Goal: Check status: Check status

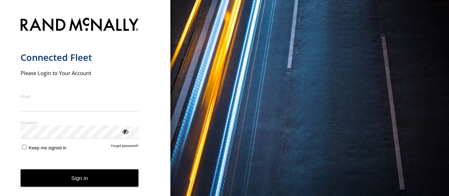
type input "**********"
click at [67, 179] on button "Sign in" at bounding box center [80, 177] width 118 height 17
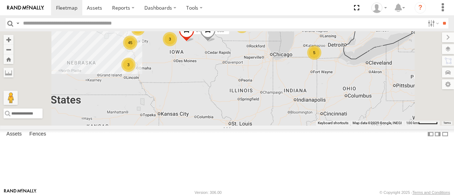
click at [216, 42] on span at bounding box center [208, 32] width 16 height 19
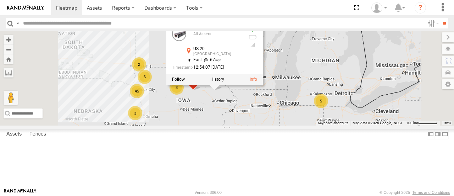
drag, startPoint x: 228, startPoint y: 82, endPoint x: 242, endPoint y: 131, distance: 51.1
click at [243, 125] on div "577 583 583 All Assets US-20 Manchester 42.46392 , -91.56049 East 67 12:54:07 […" at bounding box center [227, 78] width 454 height 94
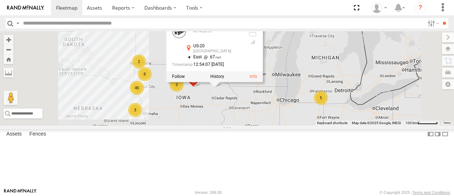
click at [201, 87] on span at bounding box center [194, 77] width 16 height 19
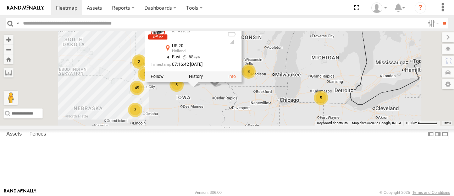
click at [256, 125] on div "577 583 3 45 5 3 3 2 8 6 2 577 All Assets US-20 Holland 42.46343 , -92.86982 Ea…" at bounding box center [227, 78] width 454 height 94
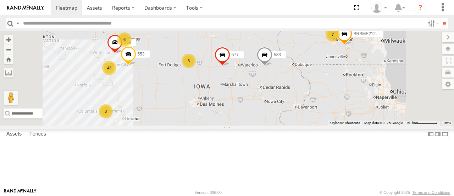
click at [136, 66] on span at bounding box center [129, 55] width 16 height 19
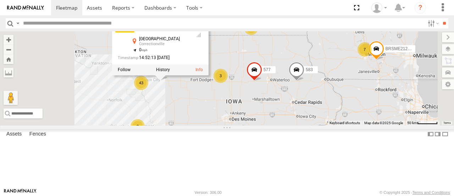
drag, startPoint x: 225, startPoint y: 112, endPoint x: 257, endPoint y: 127, distance: 35.3
click at [257, 125] on div "577 583 3 43 553 3 3 2 7 6 BRSME21213419023263 559 553 [GEOGRAPHIC_DATA] , -95.…" at bounding box center [227, 78] width 454 height 94
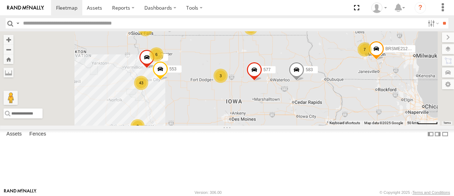
click at [155, 69] on span at bounding box center [147, 58] width 16 height 19
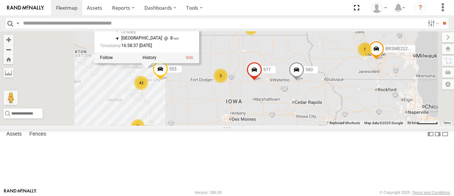
click at [269, 125] on div "577 583 3 43 553 3 3 2 7 6 BRSME21213419023263 559 559 All Assets C38 Le Mars 4…" at bounding box center [227, 78] width 454 height 94
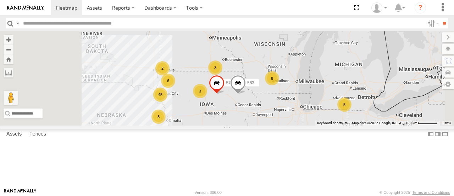
click at [246, 94] on span at bounding box center [238, 84] width 16 height 19
